Goal: Task Accomplishment & Management: Manage account settings

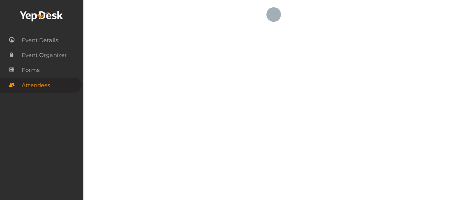
click at [45, 17] on icon at bounding box center [41, 16] width 43 height 11
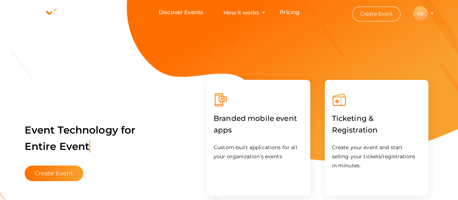
click at [428, 13] on profile-pic "VD" at bounding box center [420, 13] width 14 height 5
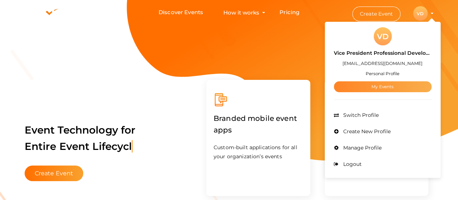
click at [374, 88] on link "My Events" at bounding box center [383, 86] width 98 height 11
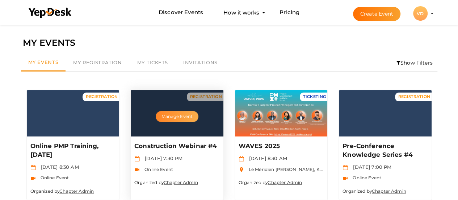
click at [175, 113] on button "Manage Event" at bounding box center [177, 116] width 43 height 11
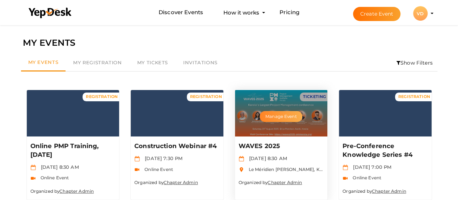
click at [276, 116] on button "Manage Event" at bounding box center [281, 116] width 43 height 11
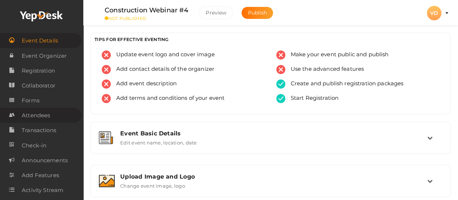
click at [39, 114] on span "Attendees" at bounding box center [36, 115] width 28 height 14
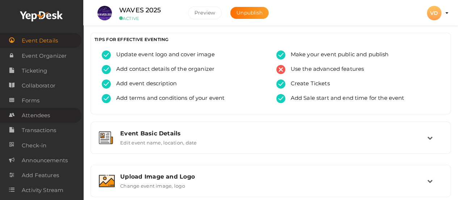
click at [41, 116] on span "Attendees" at bounding box center [36, 115] width 28 height 14
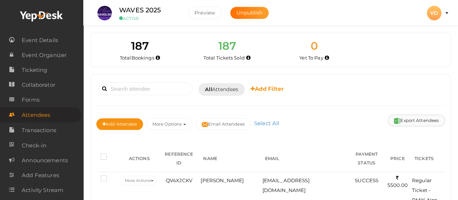
click at [408, 118] on button "Export Attendees" at bounding box center [416, 120] width 57 height 12
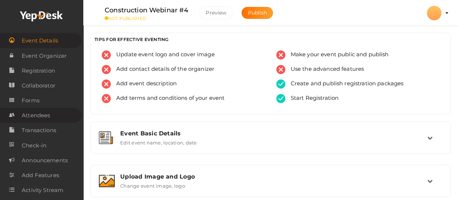
click at [37, 112] on span "Attendees" at bounding box center [36, 115] width 28 height 14
